Goal: Transaction & Acquisition: Book appointment/travel/reservation

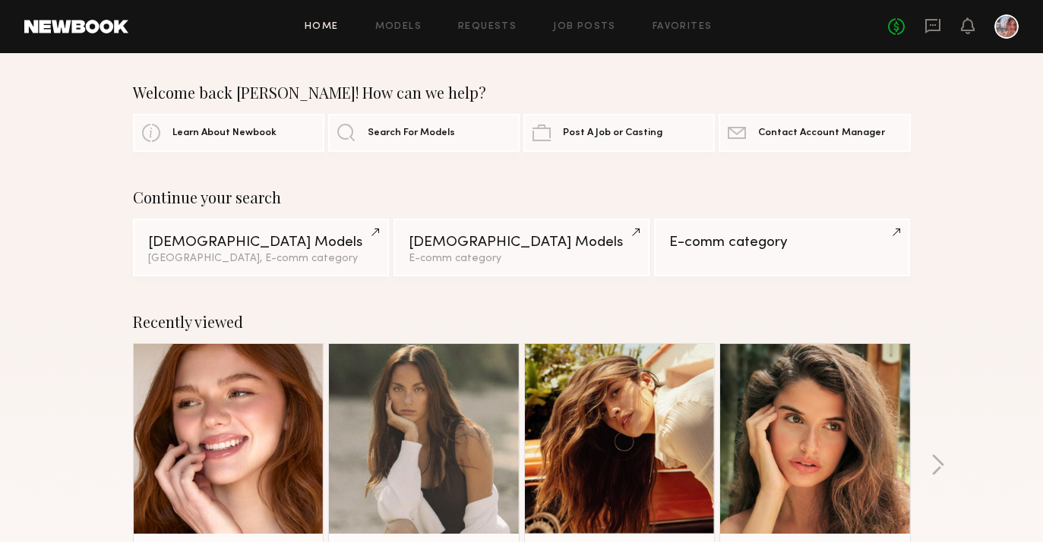
click at [235, 390] on link at bounding box center [228, 439] width 93 height 190
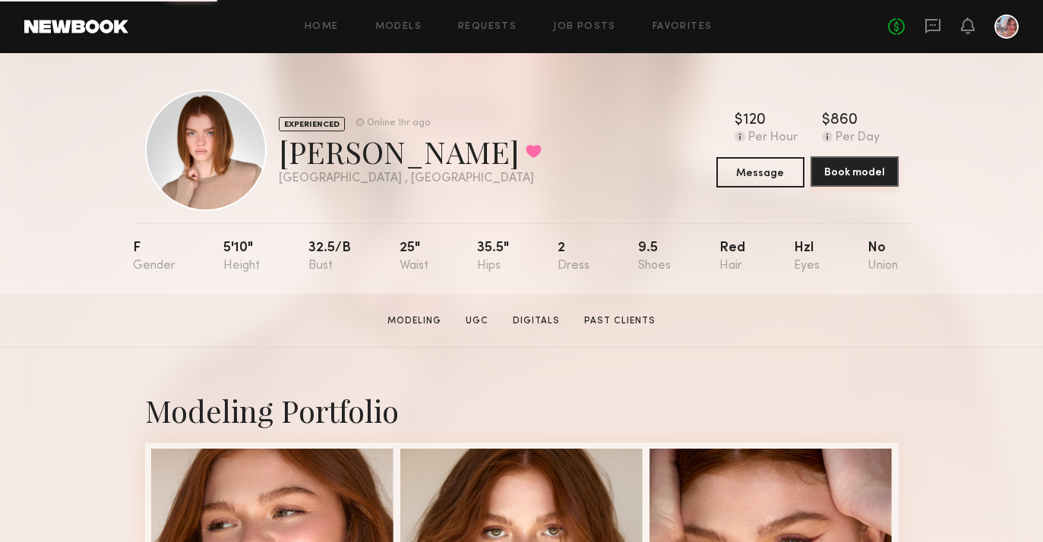
click at [846, 169] on button "Book model" at bounding box center [854, 171] width 88 height 30
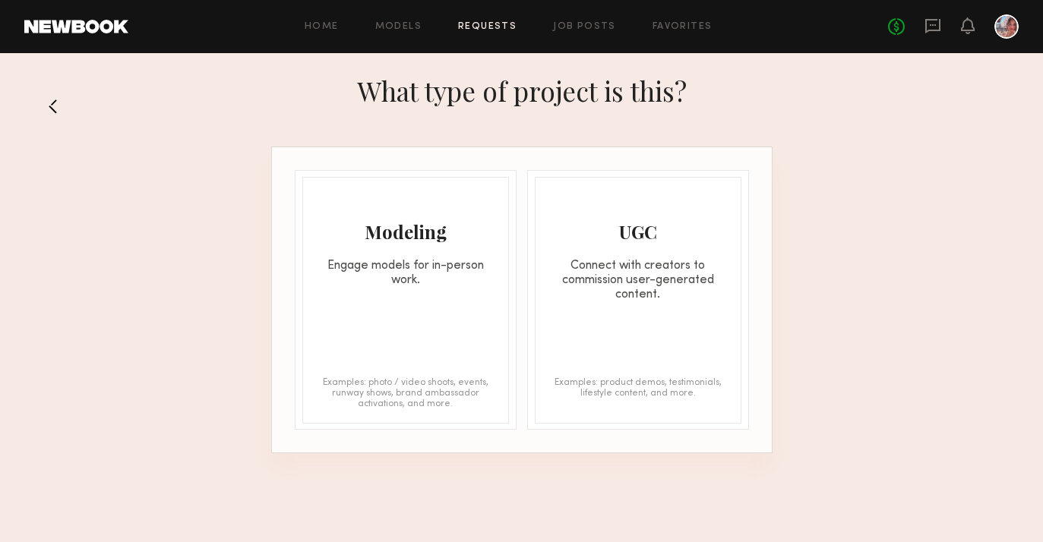
click at [402, 289] on div "Modeling Engage models for in-person work. Examples: photo / video shoots, even…" at bounding box center [405, 300] width 207 height 247
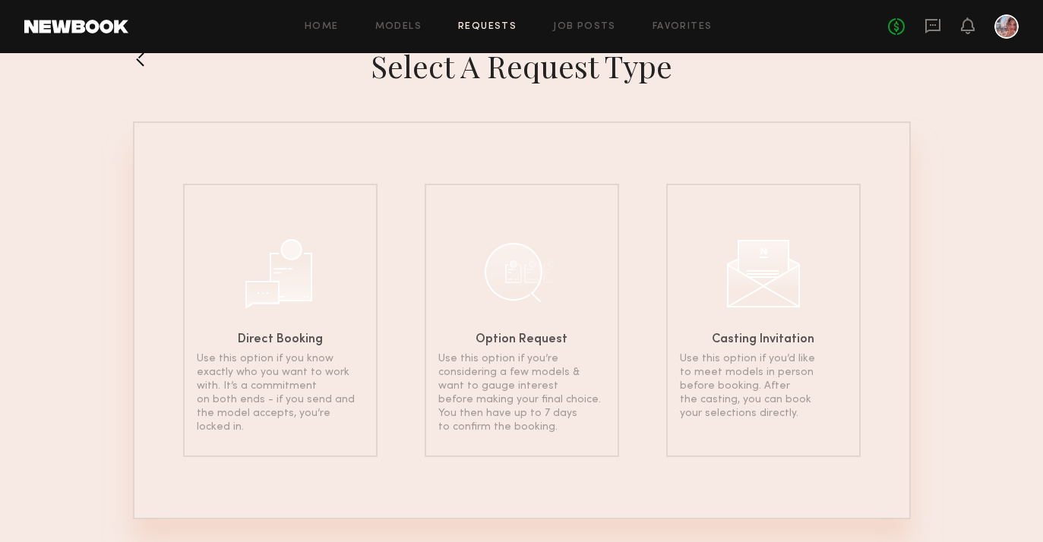
scroll to position [59, 0]
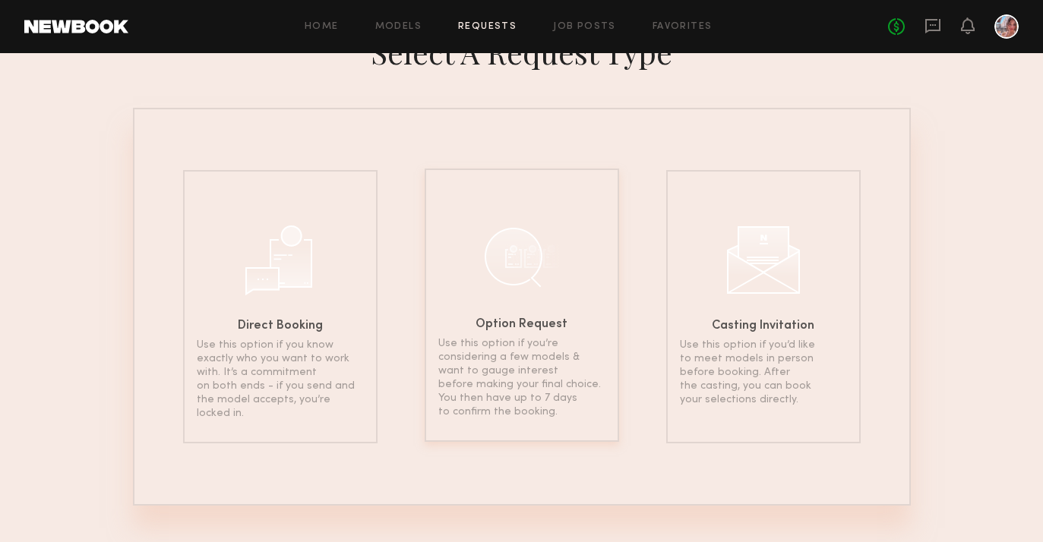
click at [481, 324] on h6 "Option Request" at bounding box center [522, 325] width 92 height 12
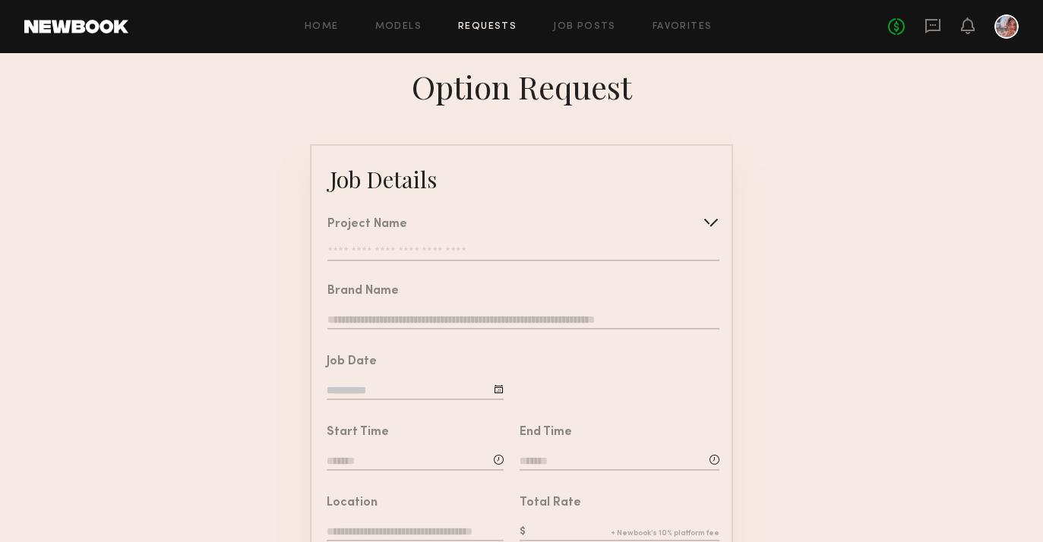
scroll to position [5, 0]
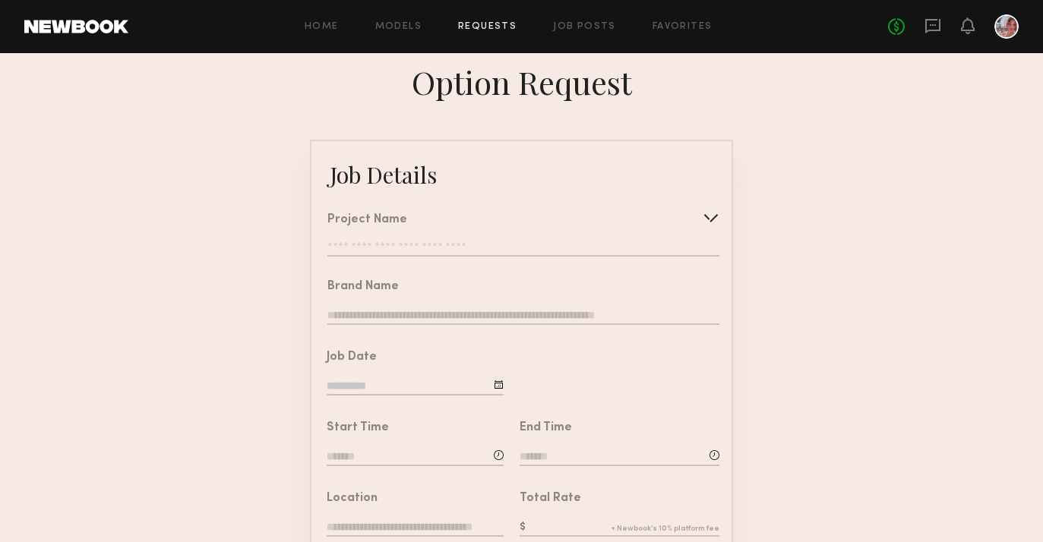
click at [484, 242] on input "text" at bounding box center [523, 249] width 392 height 15
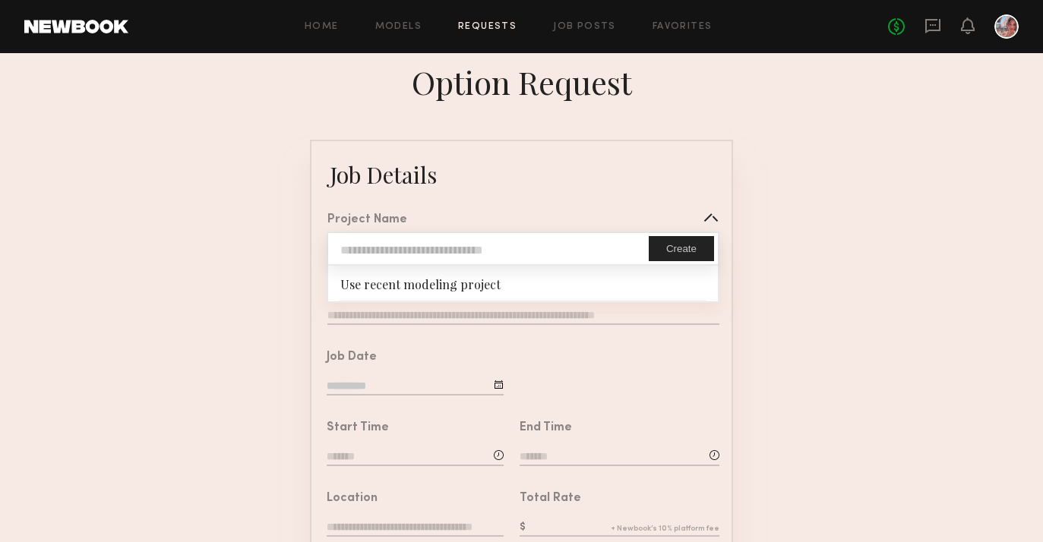
click at [484, 242] on input "text" at bounding box center [488, 248] width 321 height 31
type input "**********"
click at [501, 210] on div "**********" at bounding box center [515, 229] width 408 height 67
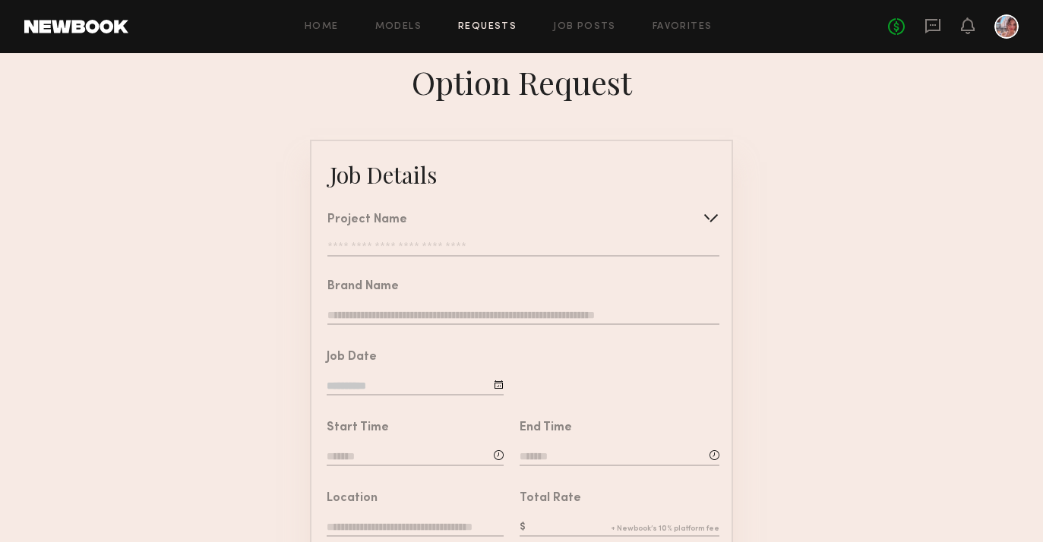
click at [453, 239] on div "**********" at bounding box center [523, 235] width 392 height 43
click at [454, 245] on input "text" at bounding box center [523, 249] width 392 height 15
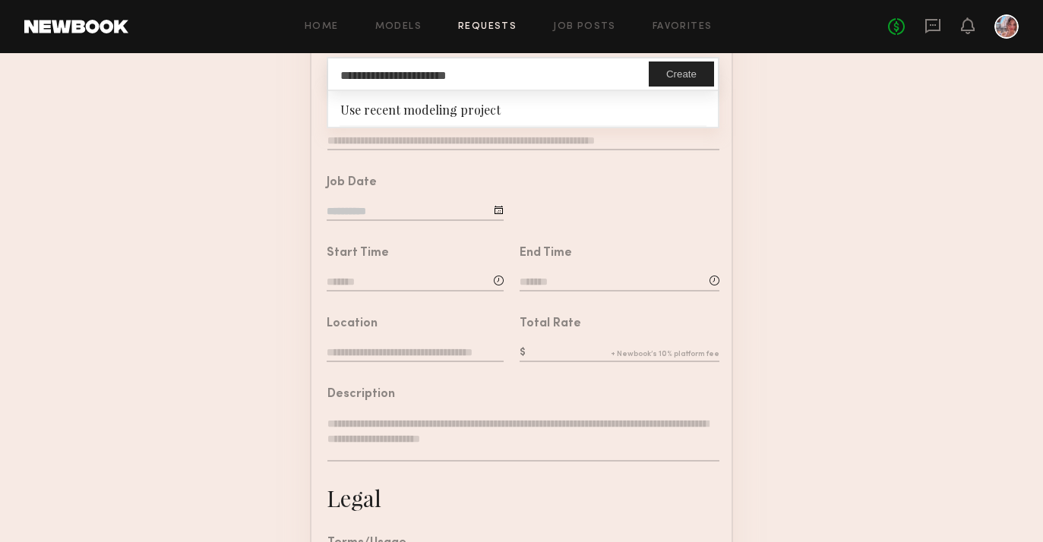
scroll to position [181, 0]
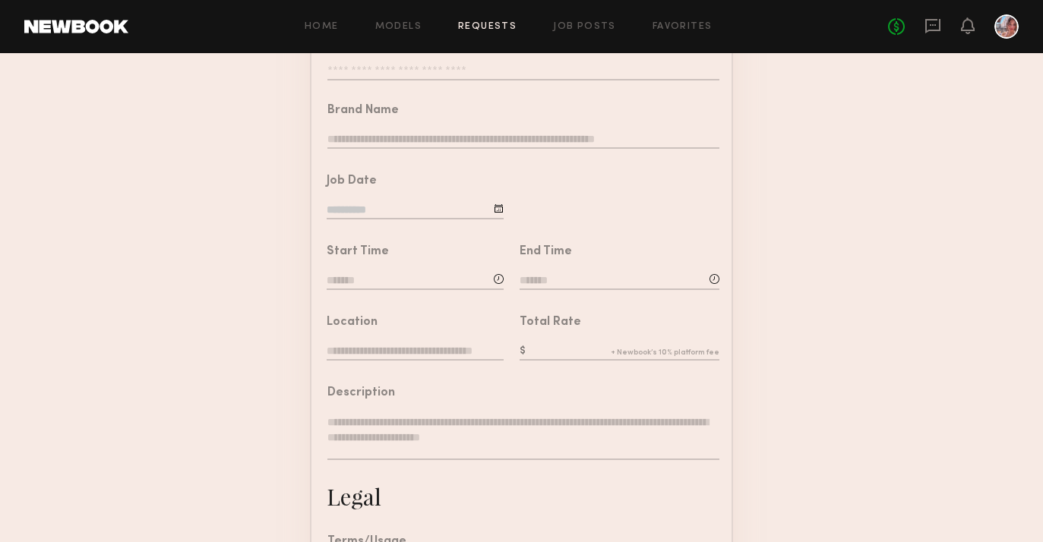
click at [546, 353] on input "text" at bounding box center [620, 352] width 200 height 17
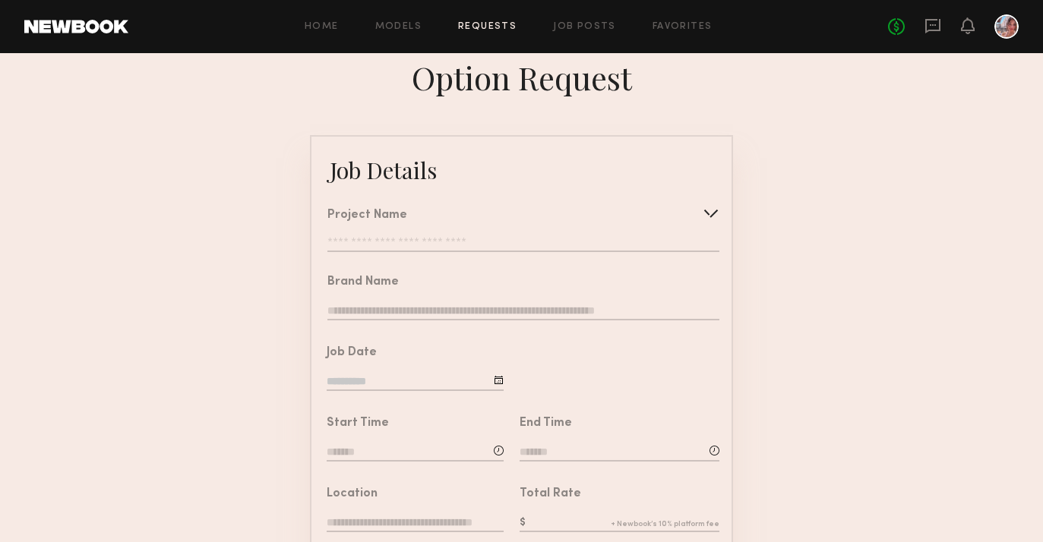
scroll to position [0, 0]
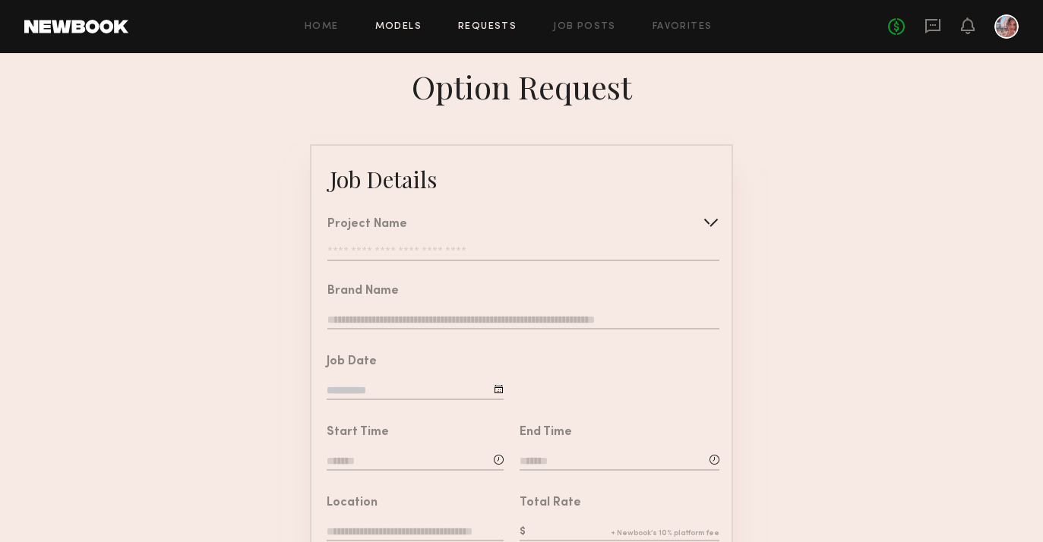
click at [397, 27] on link "Models" at bounding box center [398, 27] width 46 height 10
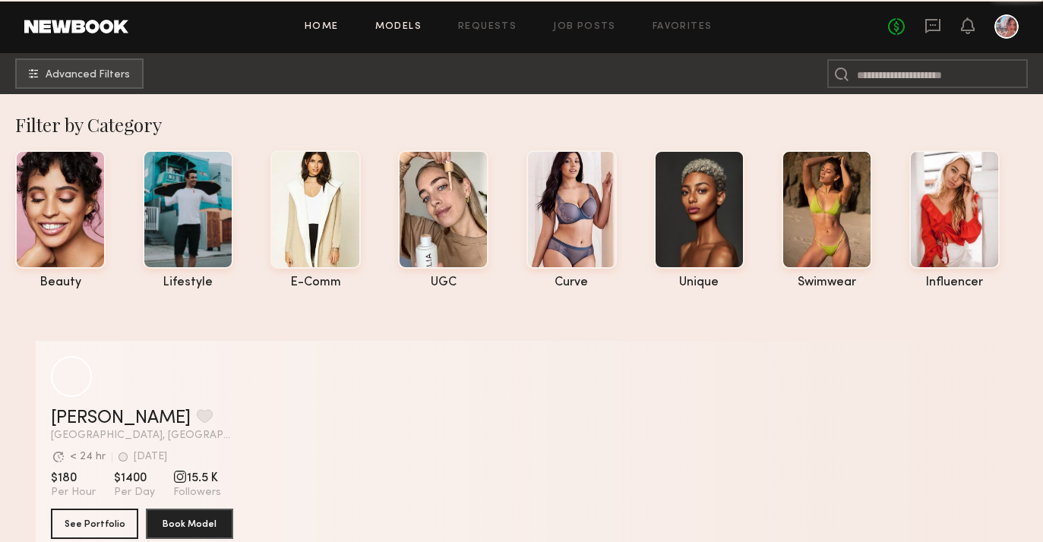
click at [336, 29] on link "Home" at bounding box center [322, 27] width 34 height 10
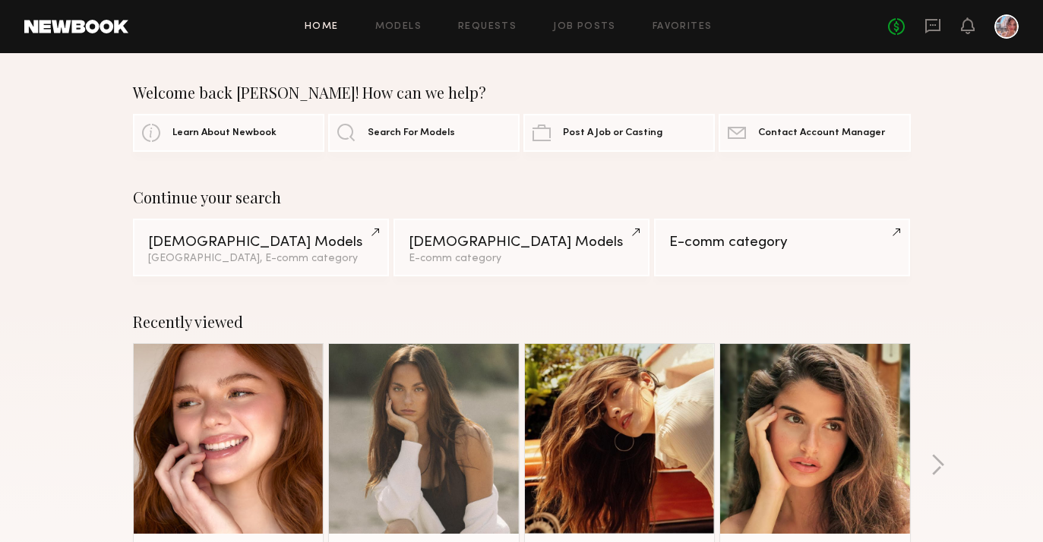
click at [415, 34] on div "Home Models Requests Job Posts Favorites Sign Out No fees up to $5,000" at bounding box center [573, 26] width 890 height 24
click at [310, 30] on link "Home" at bounding box center [322, 27] width 34 height 10
click at [222, 361] on link at bounding box center [228, 439] width 93 height 190
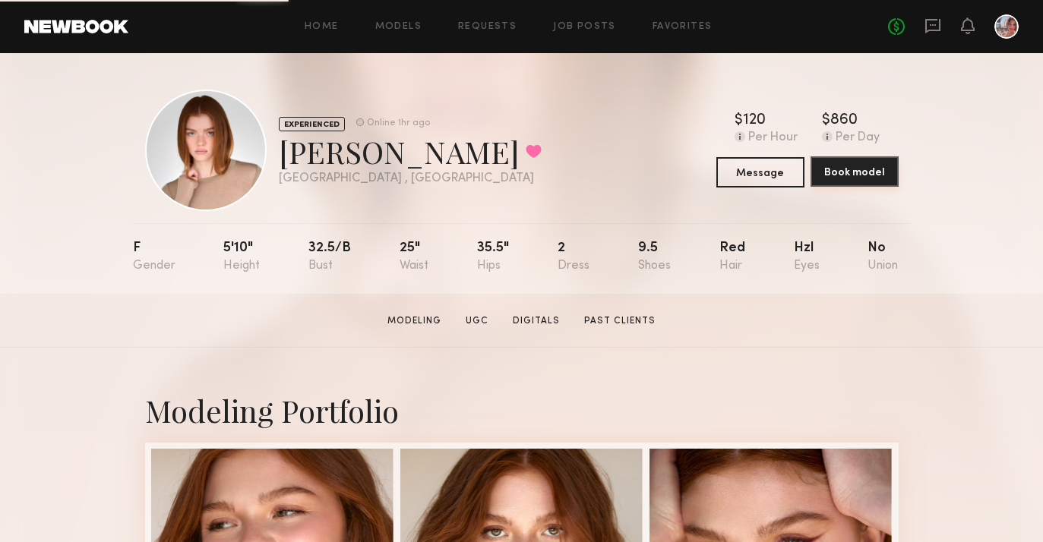
click at [874, 164] on button "Book model" at bounding box center [854, 171] width 88 height 30
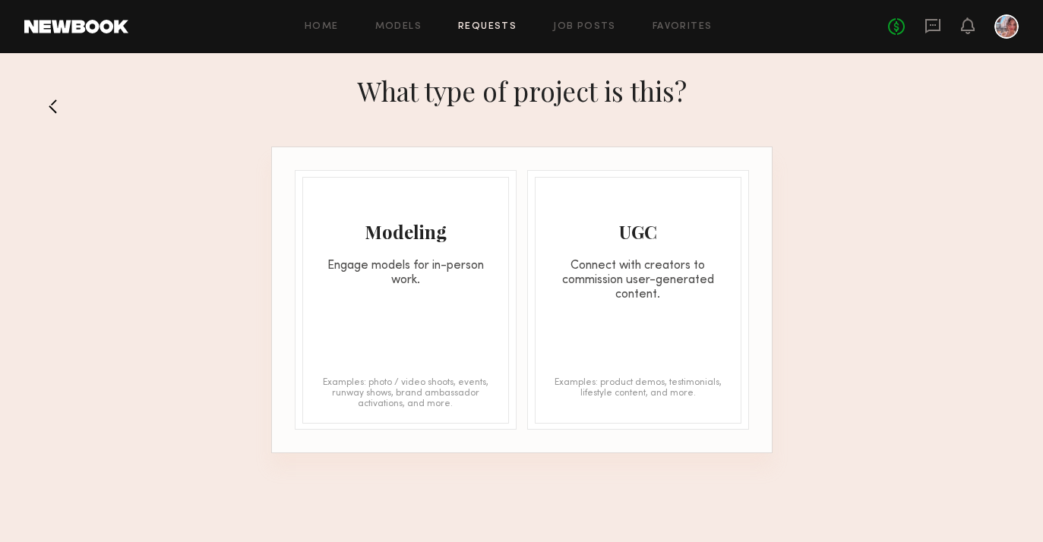
click at [458, 274] on div "Engage models for in-person work." at bounding box center [405, 273] width 205 height 29
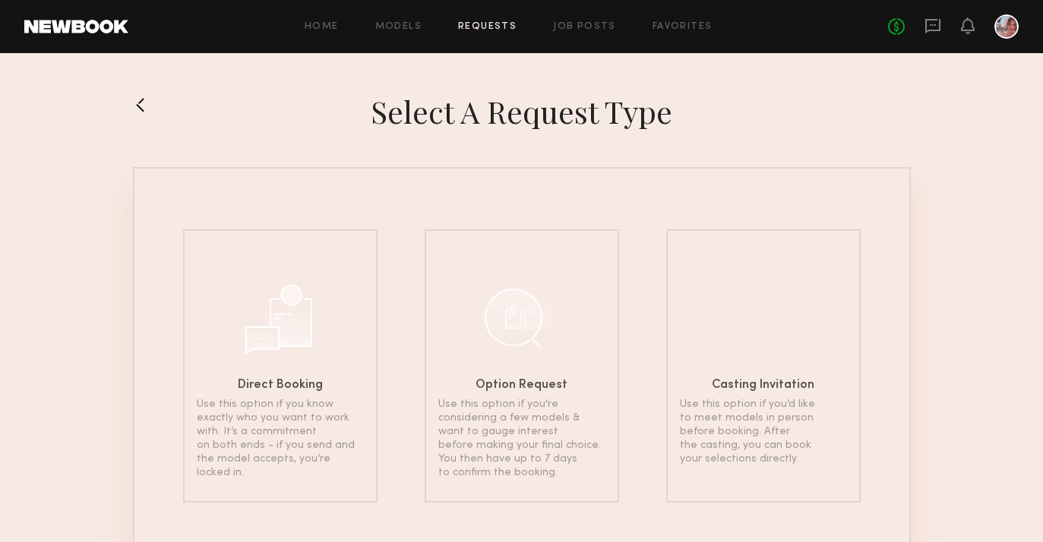
scroll to position [59, 0]
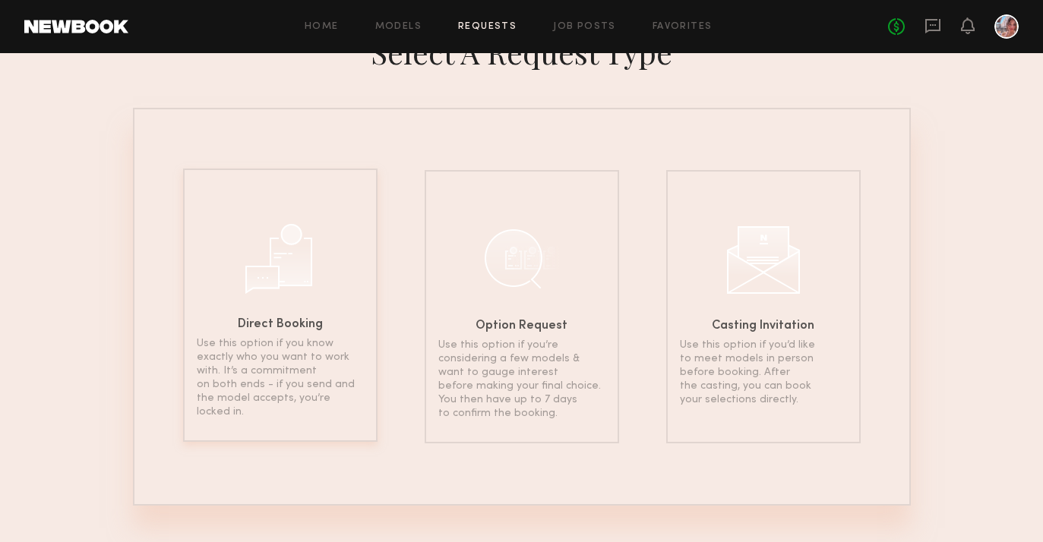
click at [314, 280] on div at bounding box center [280, 257] width 76 height 76
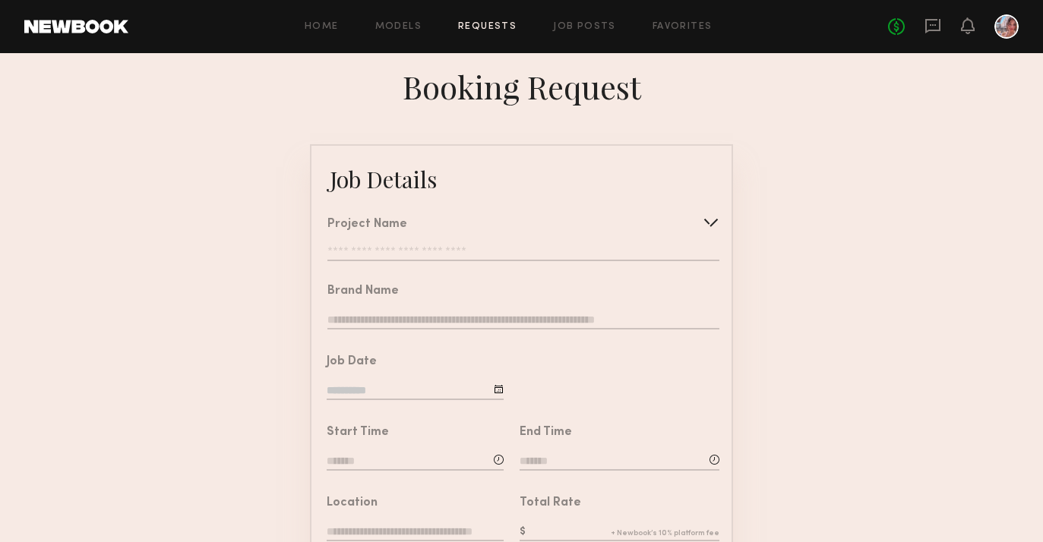
click at [382, 248] on input "text" at bounding box center [523, 253] width 392 height 15
